Goal: Find specific page/section: Find specific page/section

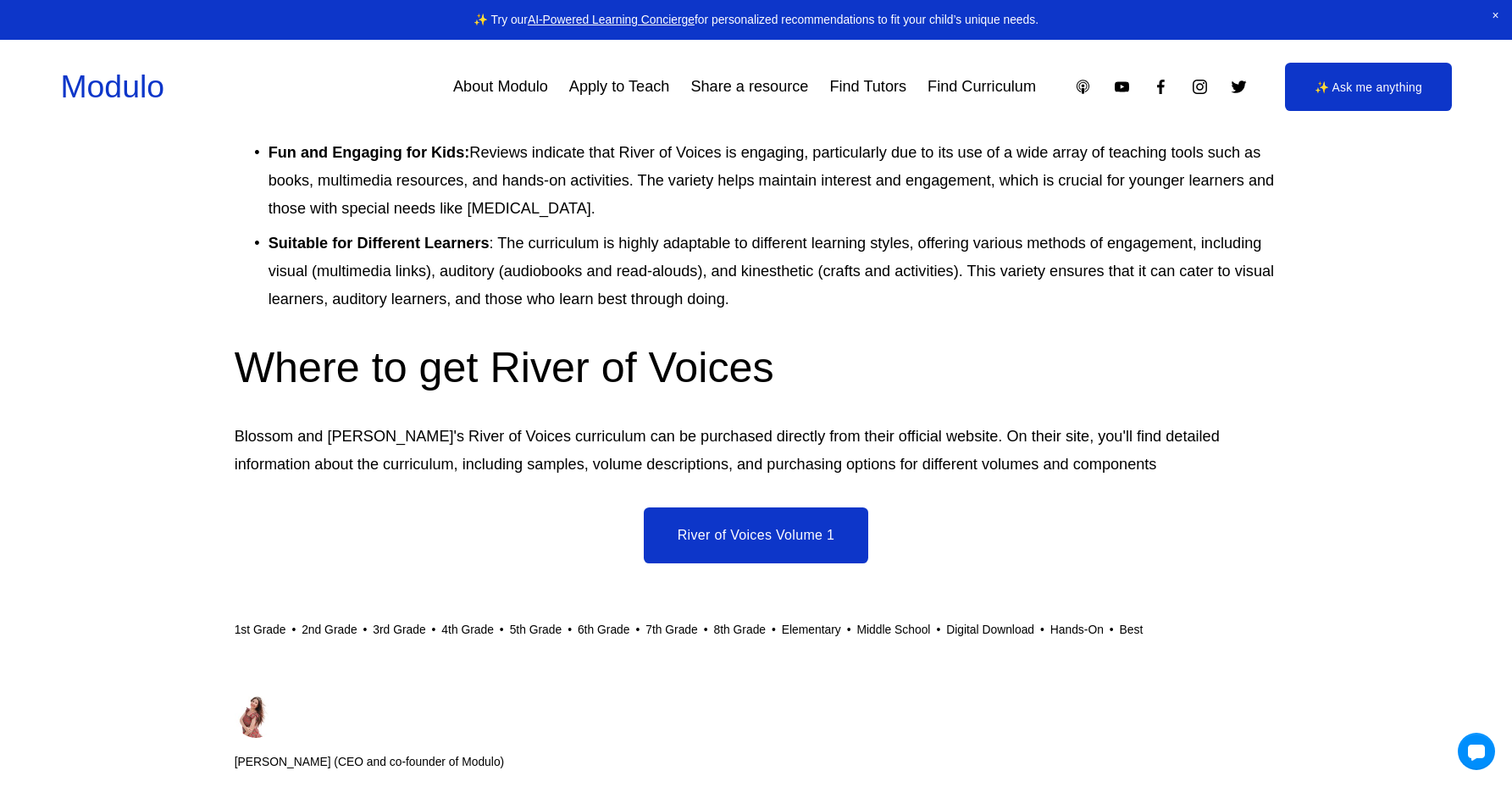
scroll to position [7955, 0]
click at [545, 623] on link "5th Grade" at bounding box center [536, 630] width 53 height 13
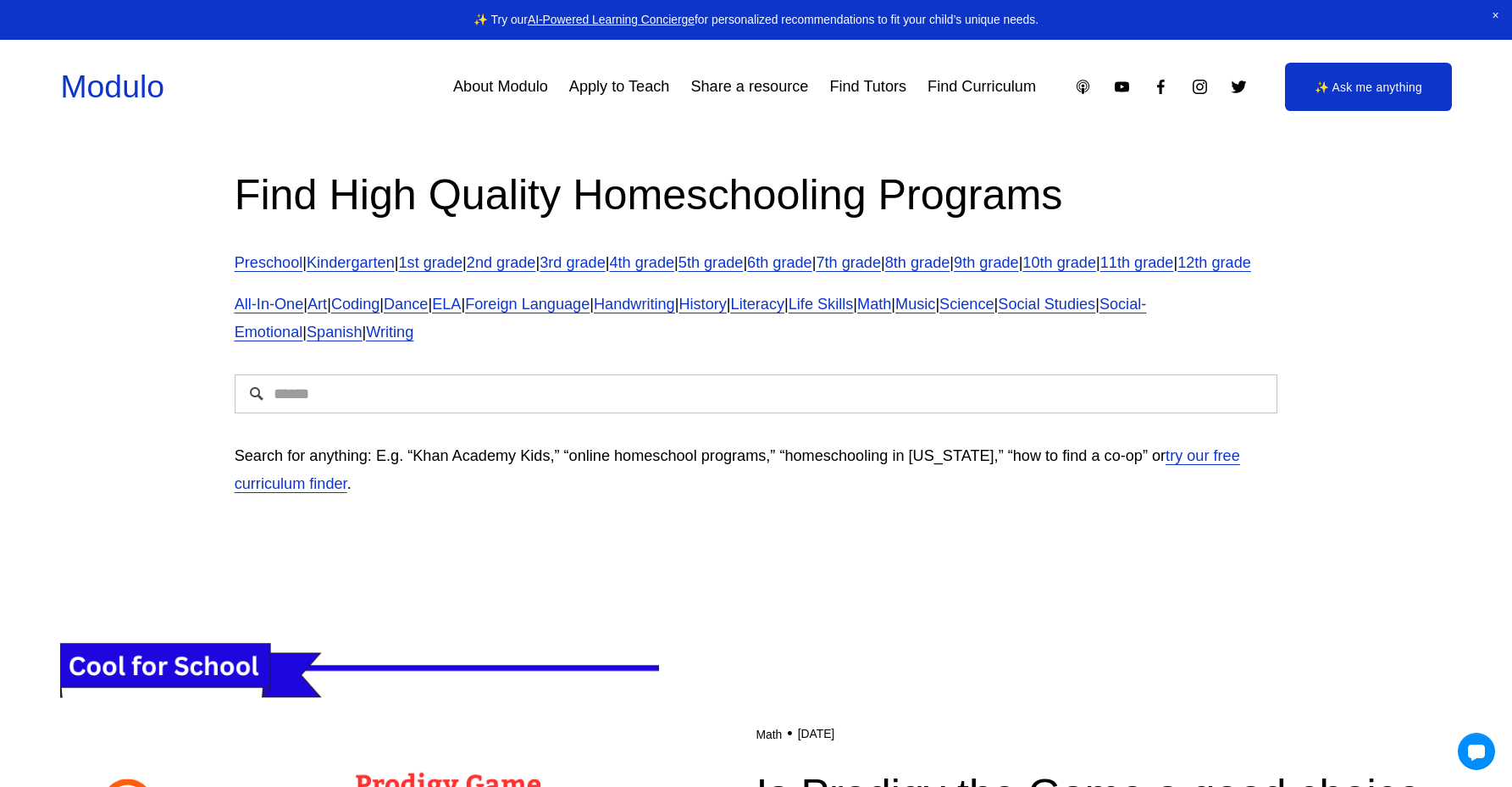
scroll to position [38, 0]
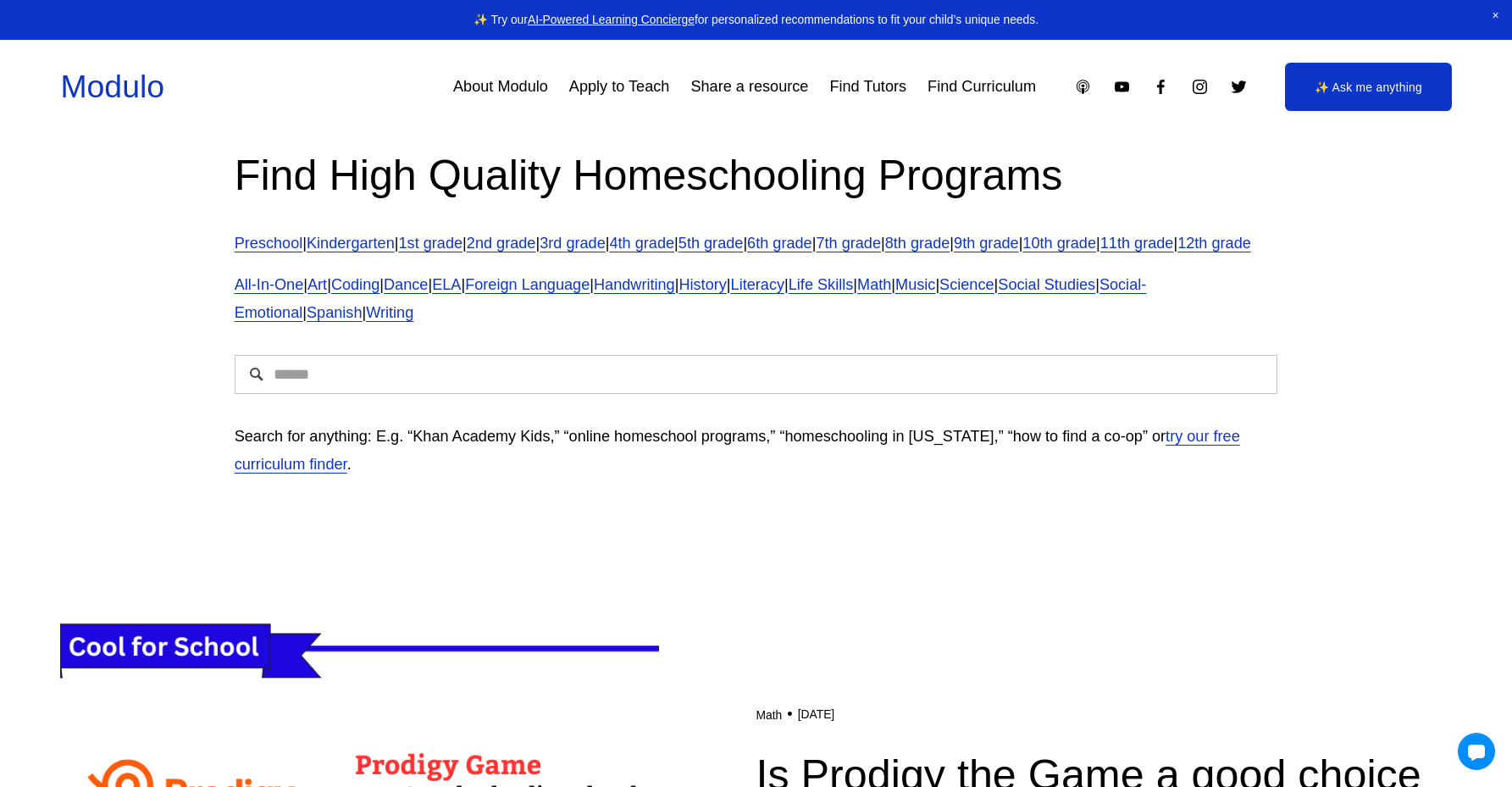
click at [604, 245] on link "3rd grade" at bounding box center [573, 243] width 66 height 17
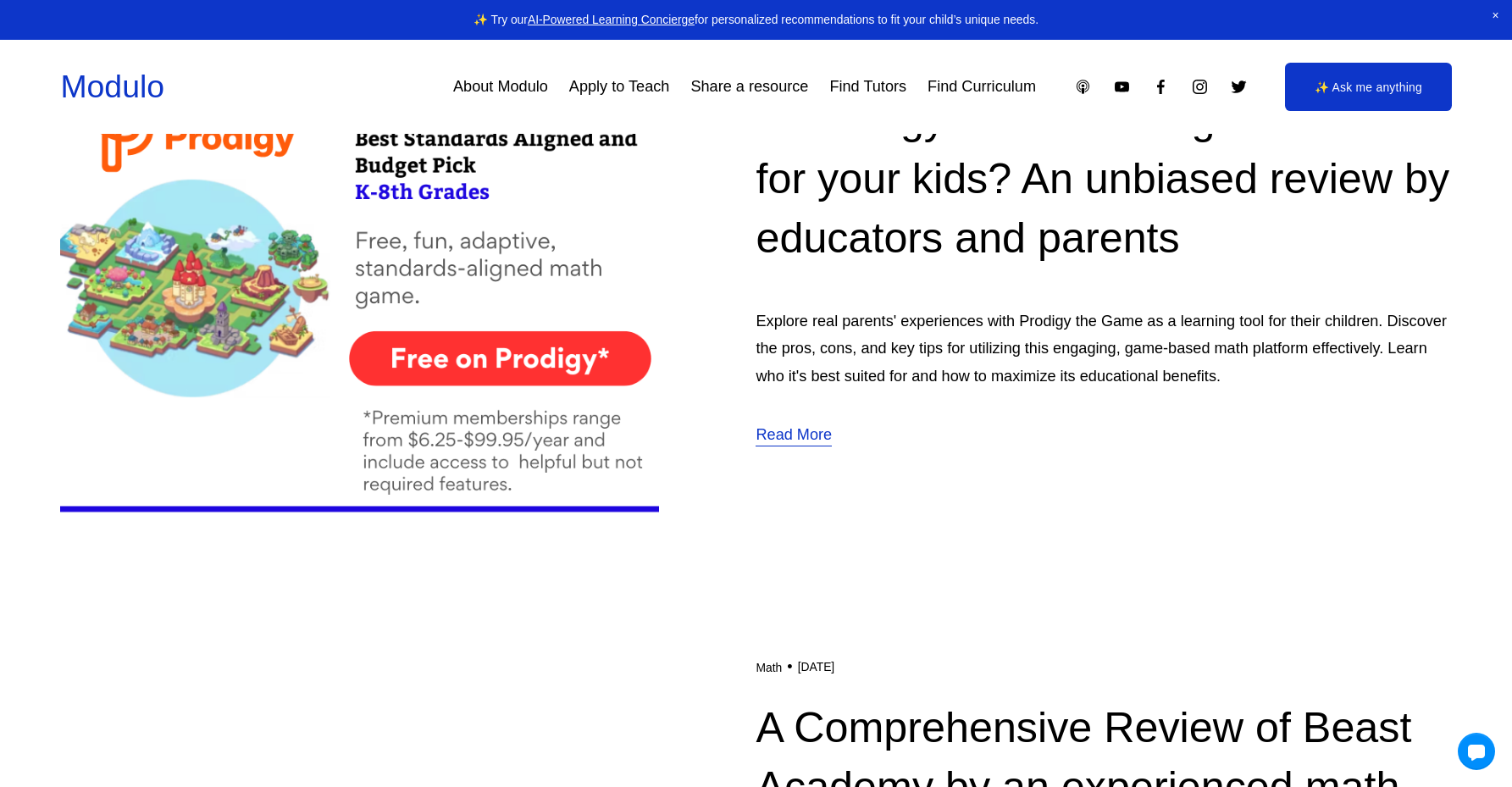
scroll to position [752, 0]
